Goal: Task Accomplishment & Management: Manage account settings

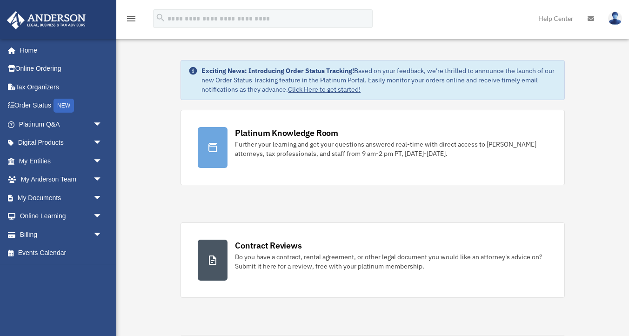
click at [612, 17] on img at bounding box center [615, 18] width 14 height 13
click at [101, 197] on span "arrow_drop_down" at bounding box center [102, 197] width 19 height 19
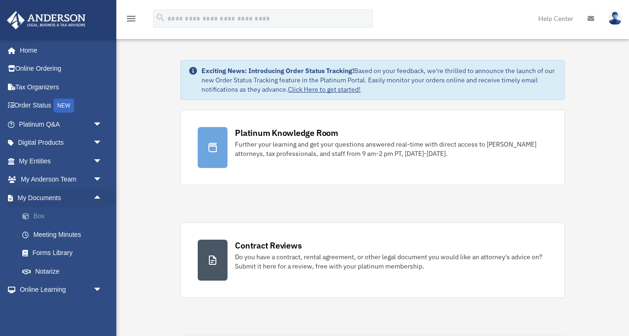
click at [45, 215] on link "Box" at bounding box center [64, 216] width 103 height 19
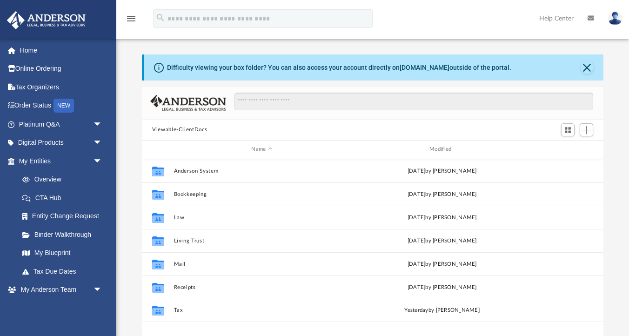
scroll to position [211, 461]
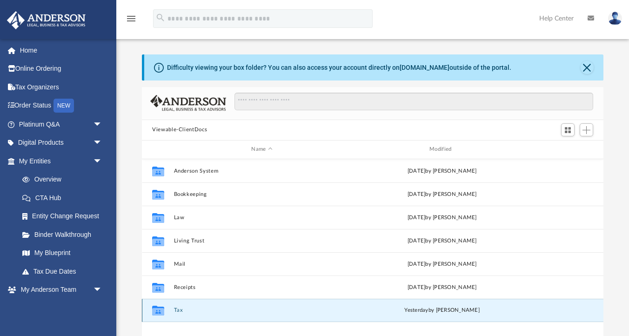
click at [177, 311] on button "Tax" at bounding box center [262, 310] width 176 height 6
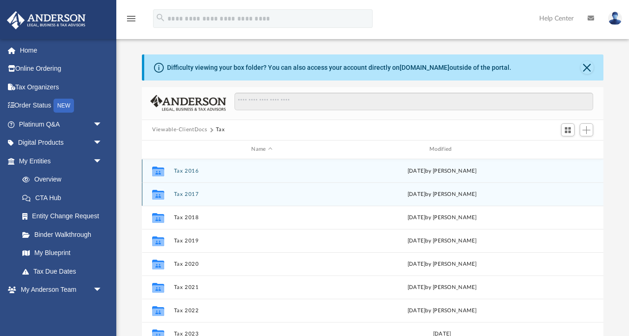
scroll to position [63, 0]
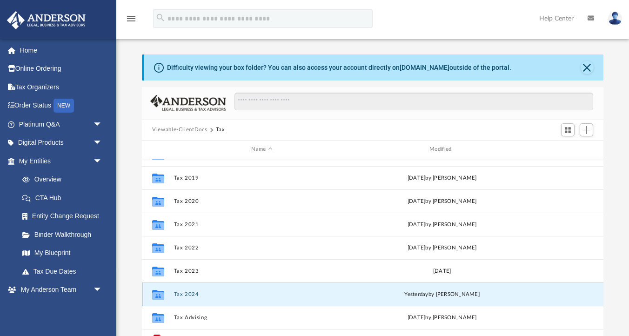
click at [186, 294] on button "Tax 2024" at bounding box center [262, 294] width 176 height 6
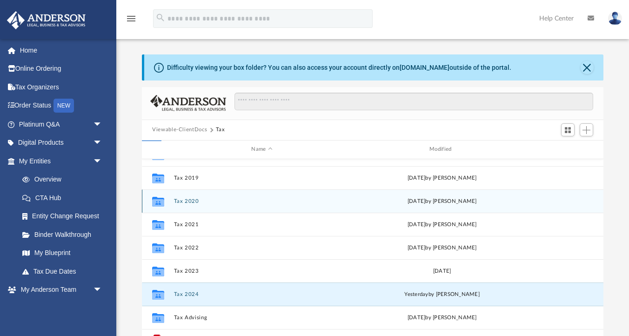
scroll to position [0, 0]
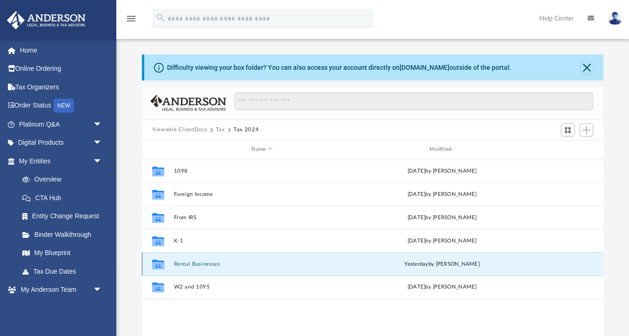
click at [188, 262] on button "Rental Businesses" at bounding box center [262, 264] width 176 height 6
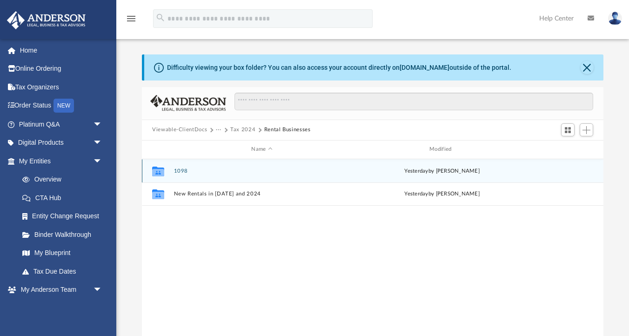
click at [179, 170] on button "1098" at bounding box center [262, 171] width 176 height 6
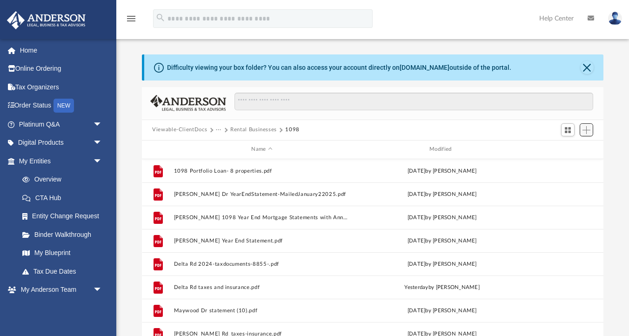
click at [588, 130] on span "Add" at bounding box center [586, 130] width 8 height 8
click at [568, 149] on li "Upload" at bounding box center [573, 148] width 30 height 10
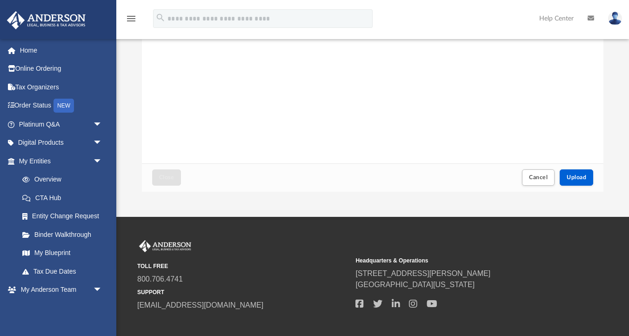
scroll to position [164, 0]
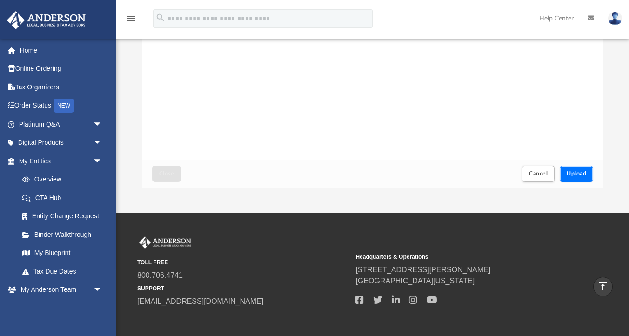
click at [574, 178] on button "Upload" at bounding box center [575, 174] width 33 height 16
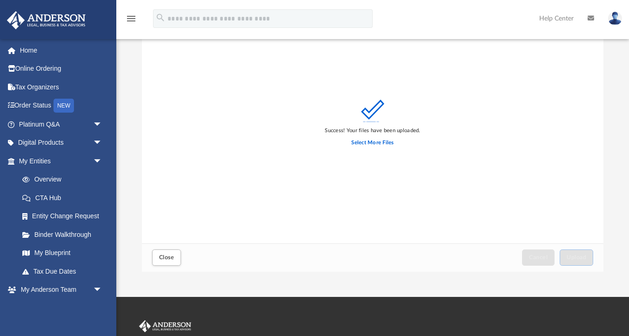
scroll to position [0, 0]
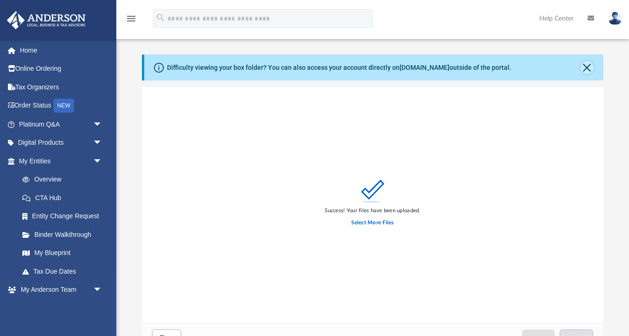
click at [588, 63] on button "Close" at bounding box center [586, 67] width 13 height 13
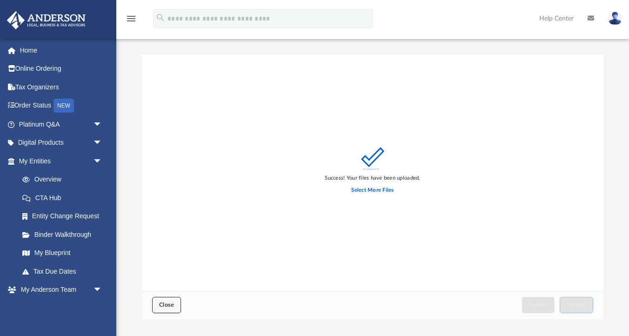
click at [168, 302] on span "Close" at bounding box center [166, 305] width 15 height 6
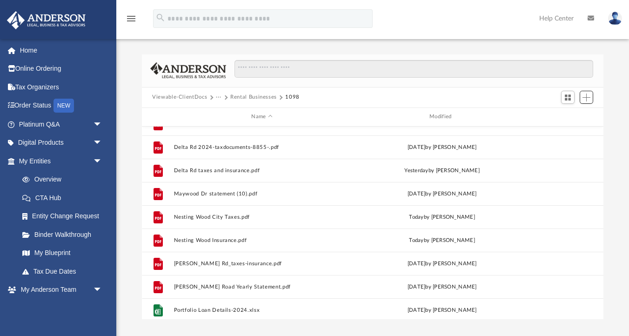
scroll to position [95, 0]
